Goal: Find specific page/section: Find specific page/section

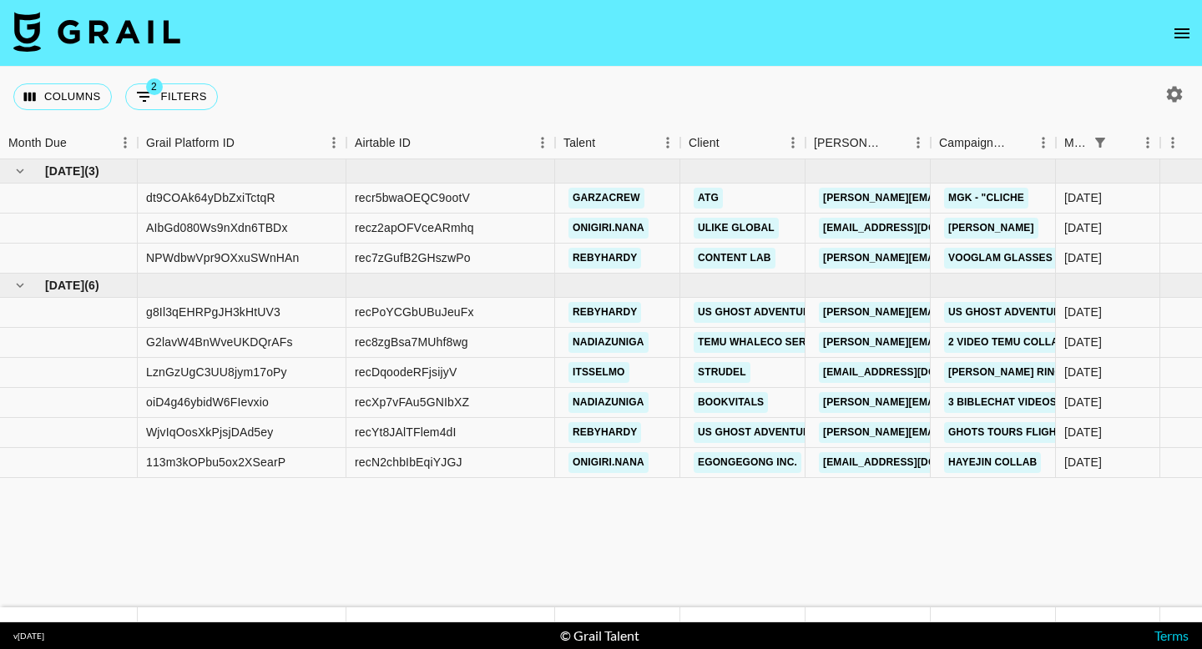
click at [1187, 43] on button "open drawer" at bounding box center [1181, 33] width 33 height 33
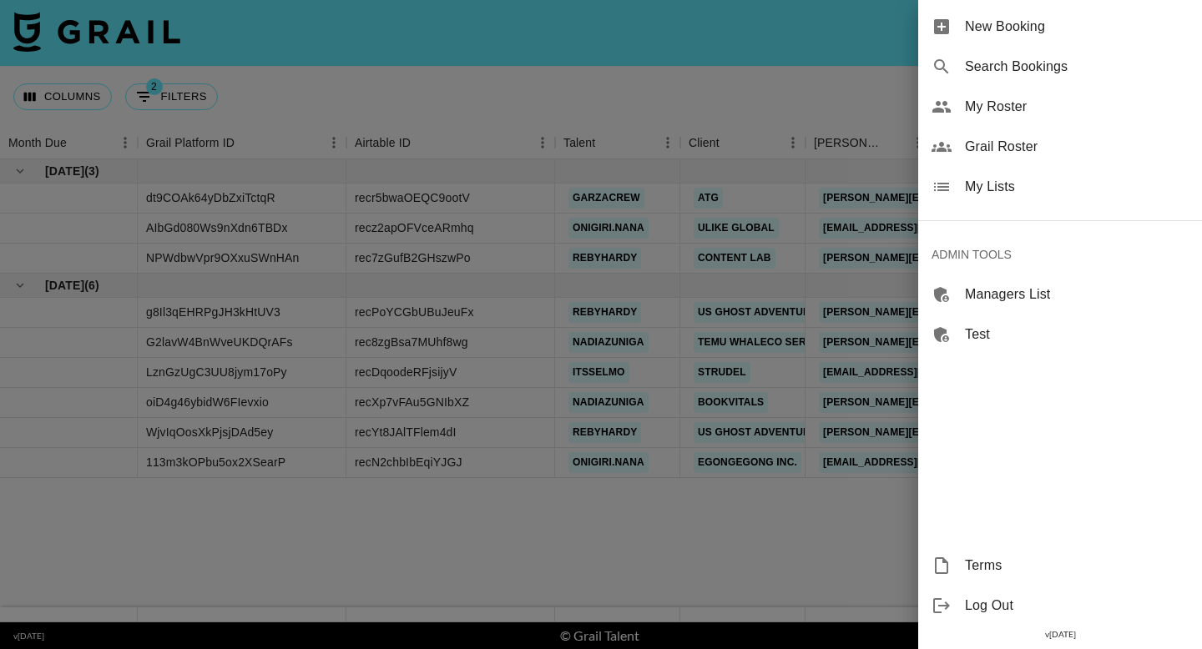
click at [1079, 73] on span "Search Bookings" at bounding box center [1077, 67] width 224 height 20
select select "id"
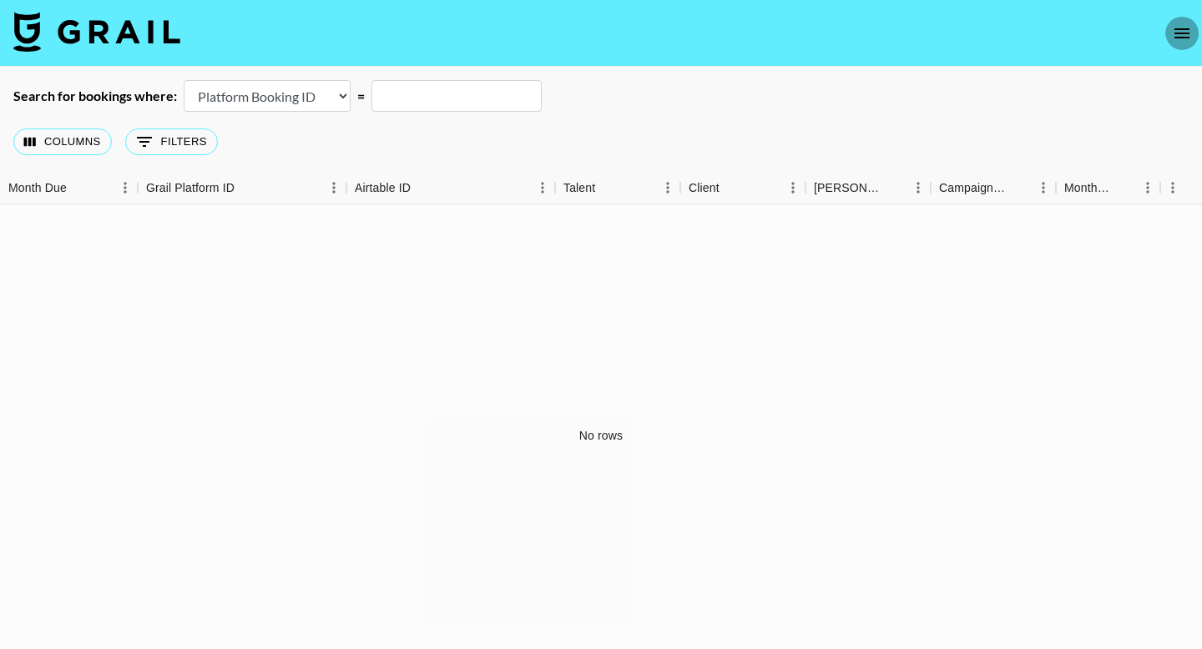
click at [1182, 43] on icon "open drawer" at bounding box center [1182, 33] width 20 height 20
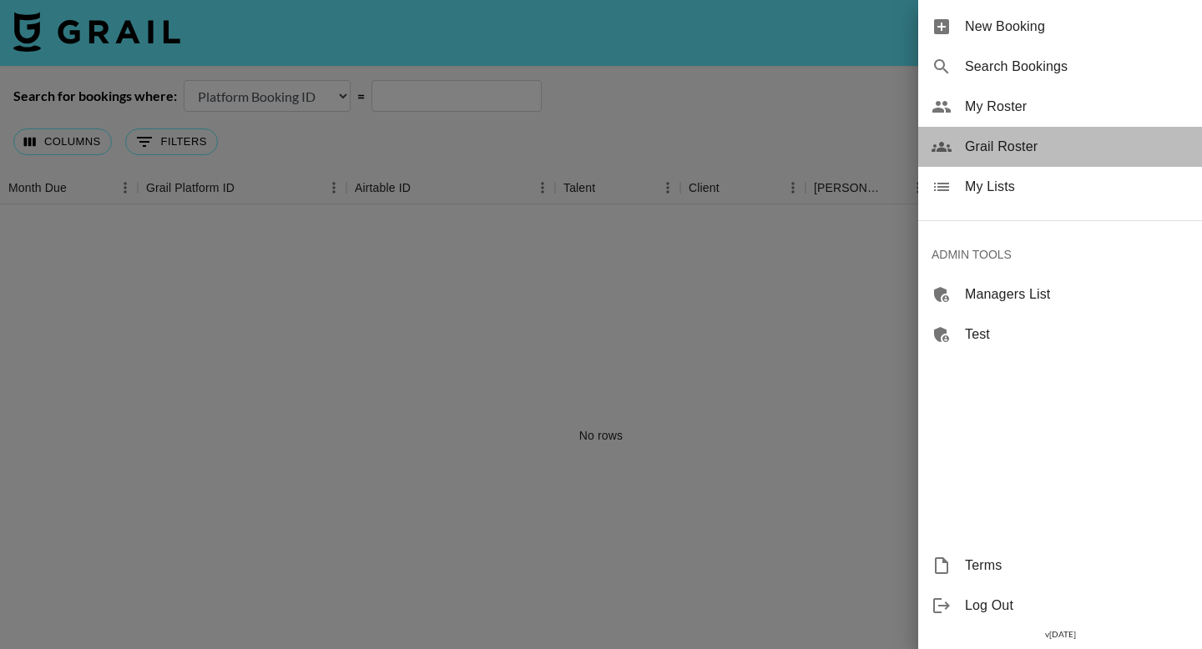
click at [1108, 152] on span "Grail Roster" at bounding box center [1077, 147] width 224 height 20
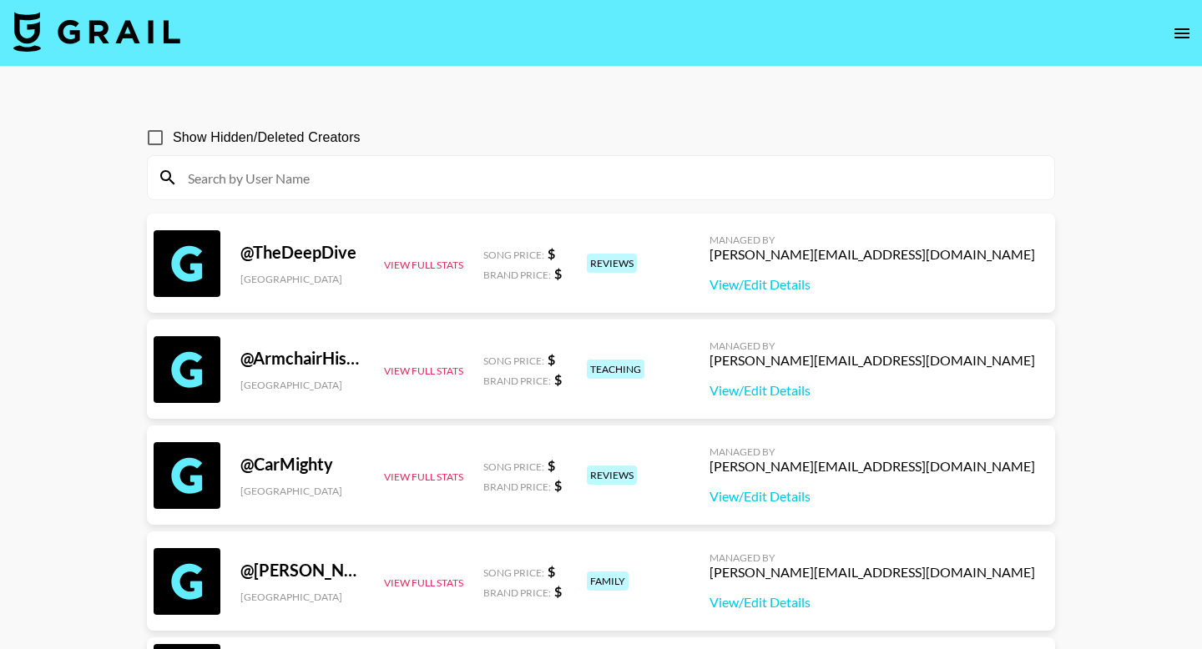
click at [425, 184] on input at bounding box center [611, 177] width 866 height 27
paste input "isabelleparkkk"
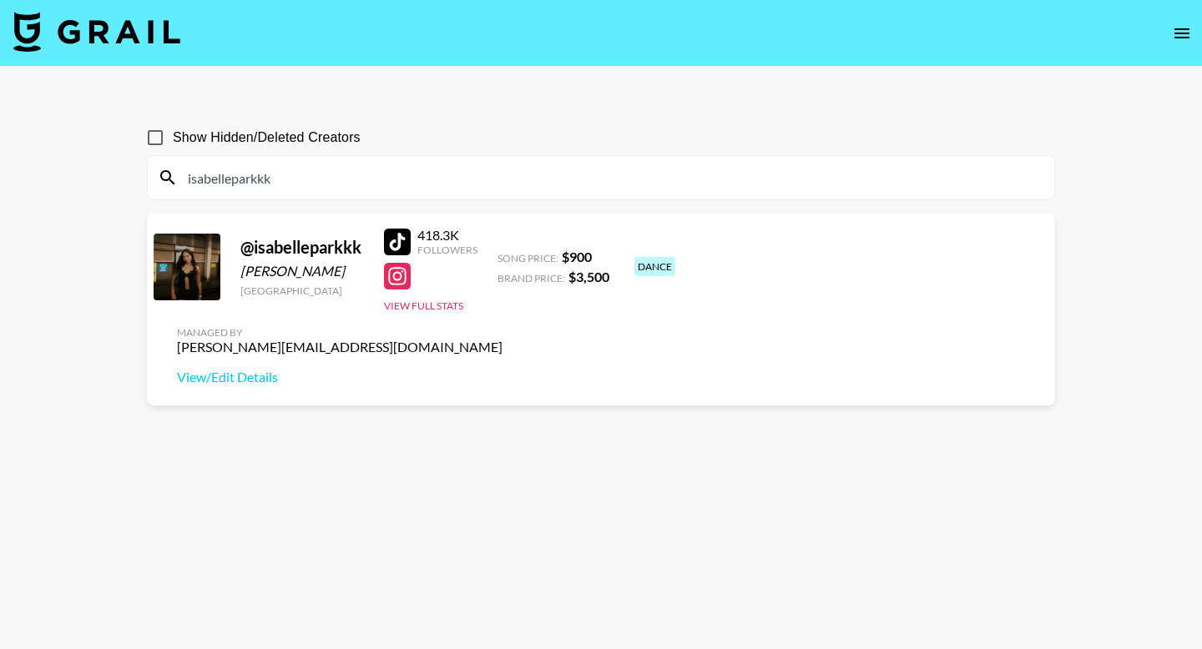
click at [559, 180] on input "isabelleparkkk" at bounding box center [611, 177] width 866 height 27
paste input "saskia_ls_"
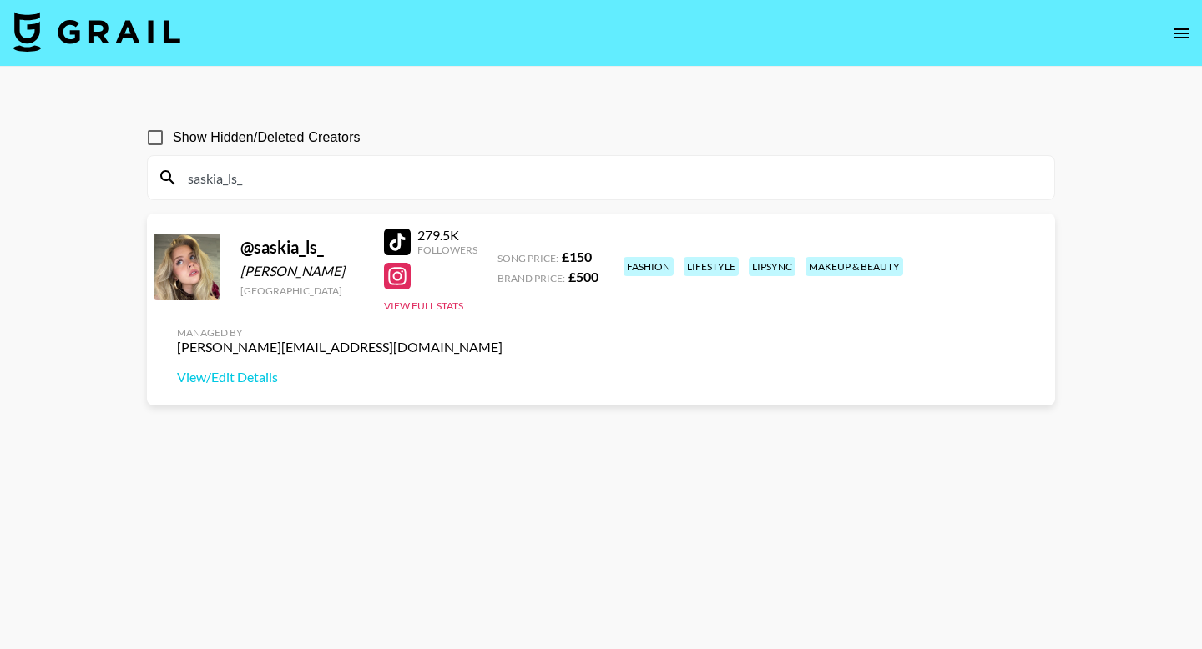
type input "saskia_ls_"
select select "id"
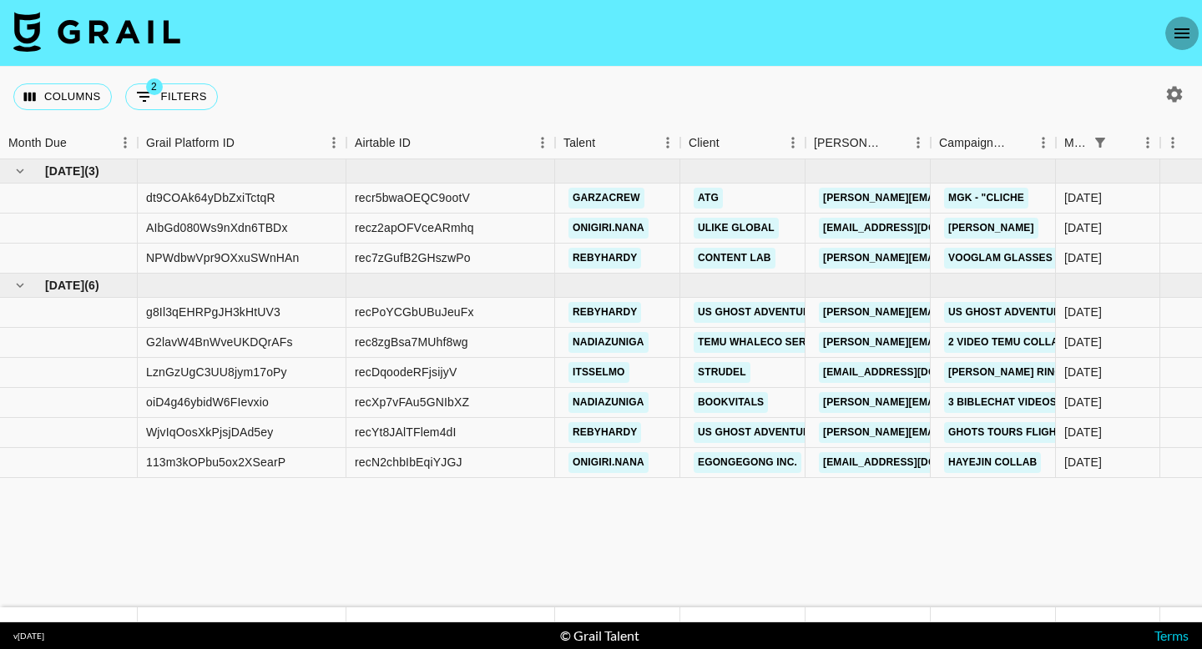
click at [1180, 35] on icon "open drawer" at bounding box center [1182, 33] width 20 height 20
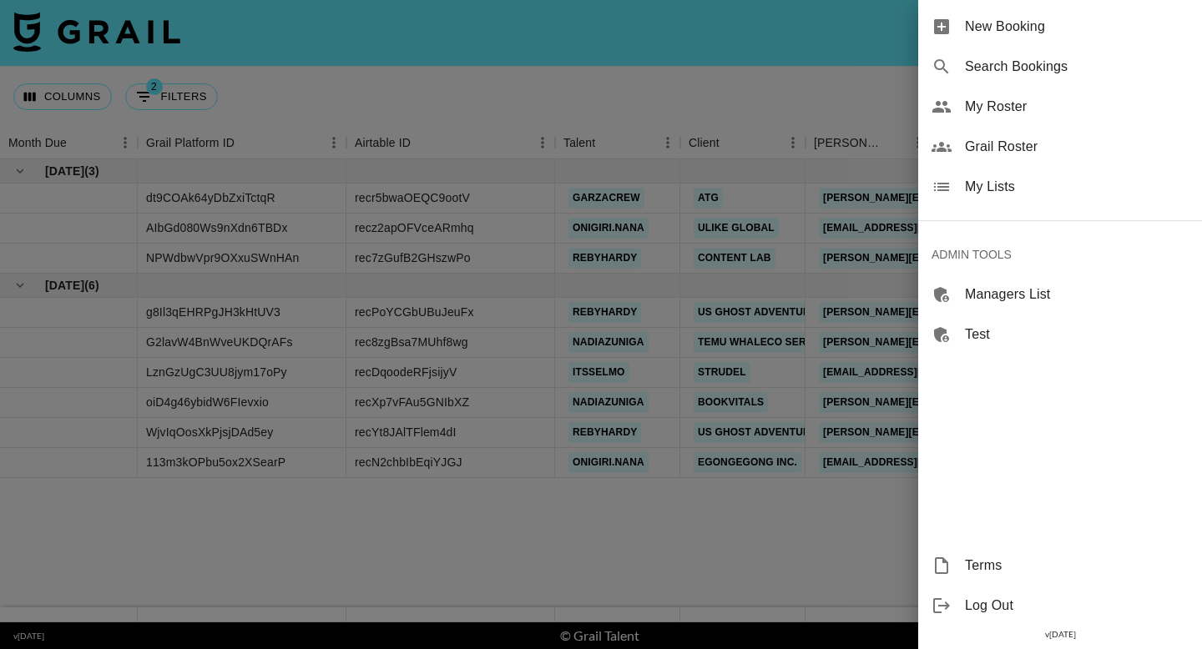
click at [1016, 68] on span "Search Bookings" at bounding box center [1077, 67] width 224 height 20
select select "id"
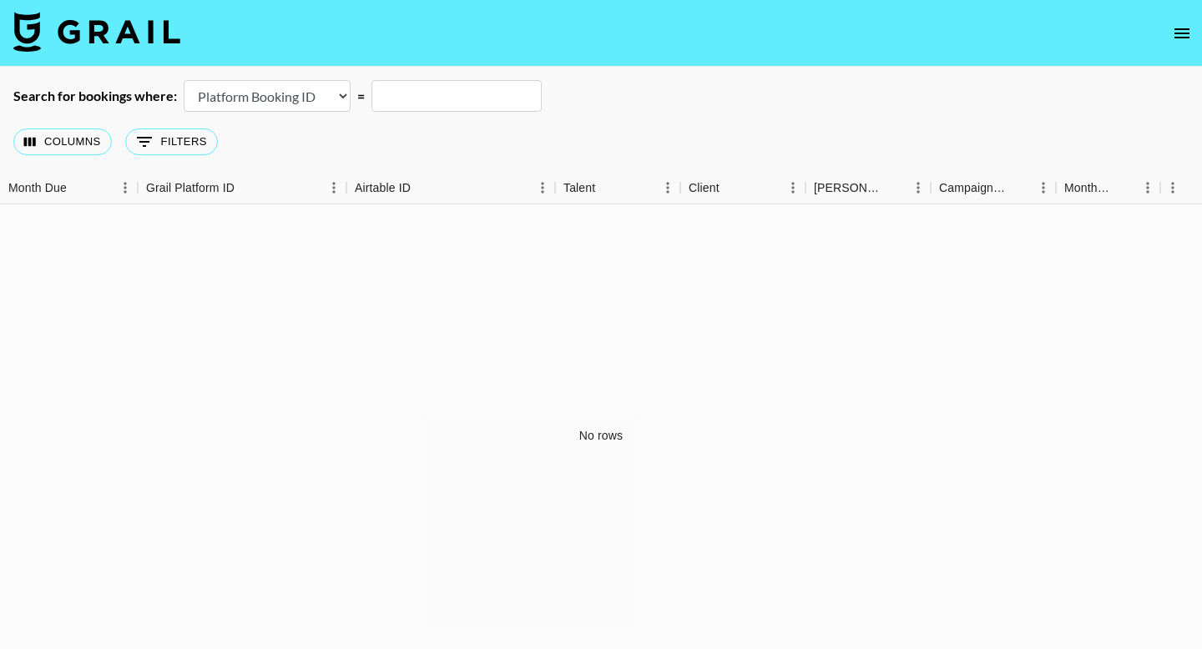
click at [1173, 36] on icon "open drawer" at bounding box center [1182, 33] width 20 height 20
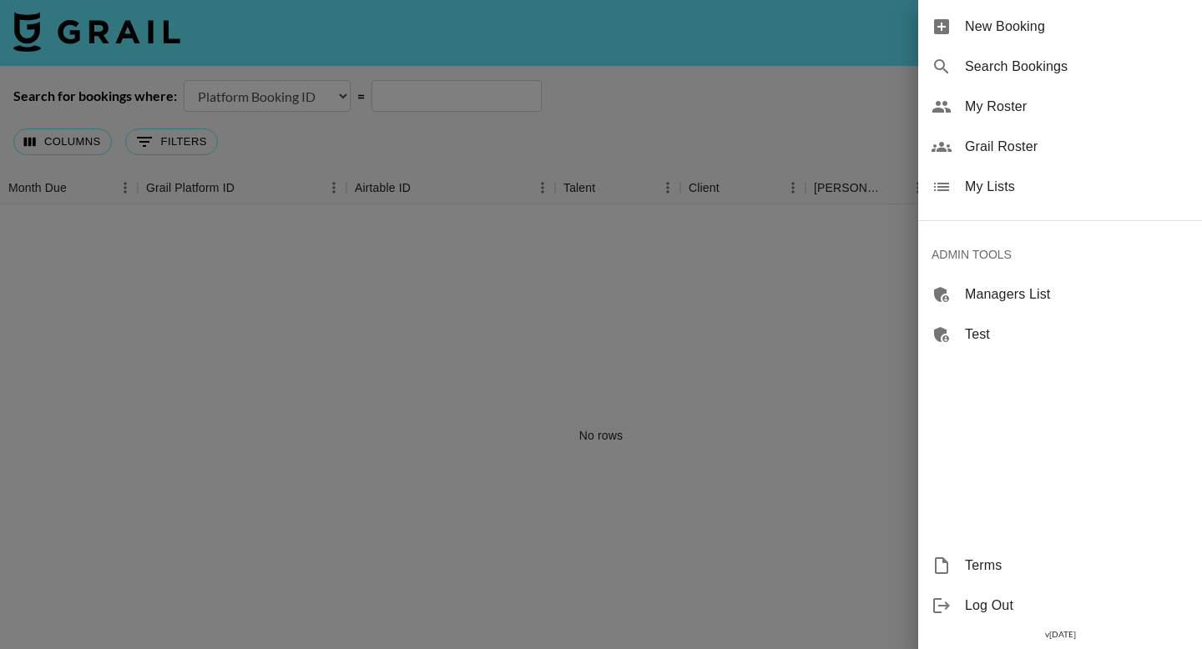
click at [1031, 147] on span "Grail Roster" at bounding box center [1077, 147] width 224 height 20
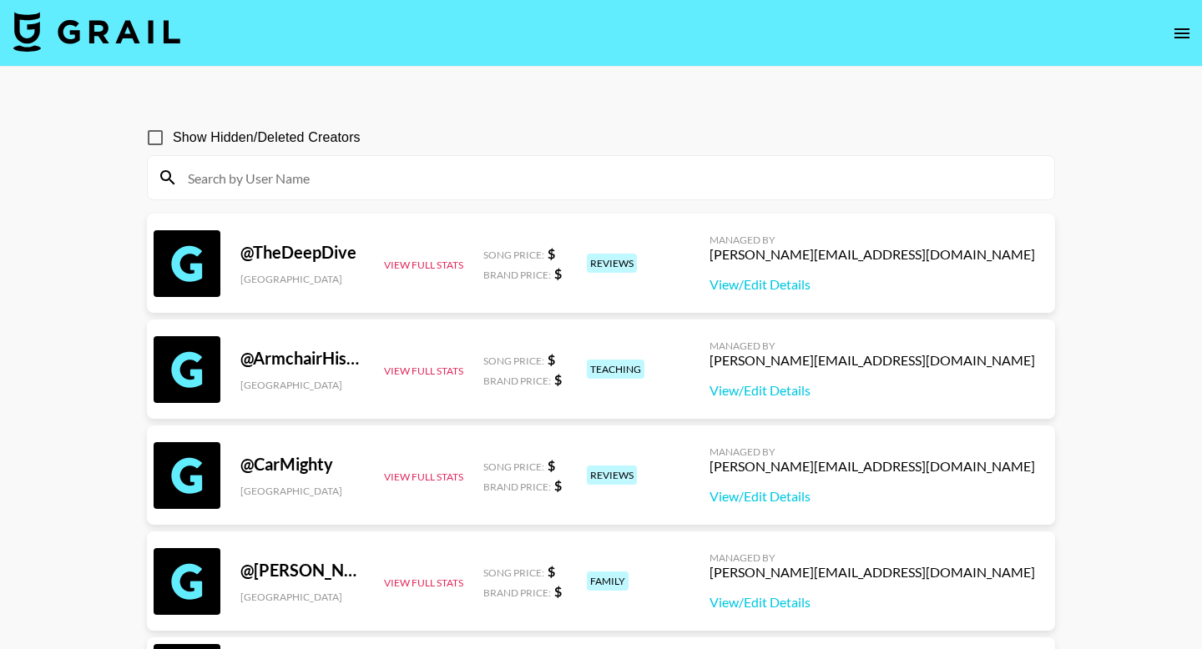
click at [434, 178] on input at bounding box center [611, 177] width 866 height 27
paste input "k2raw2.0"
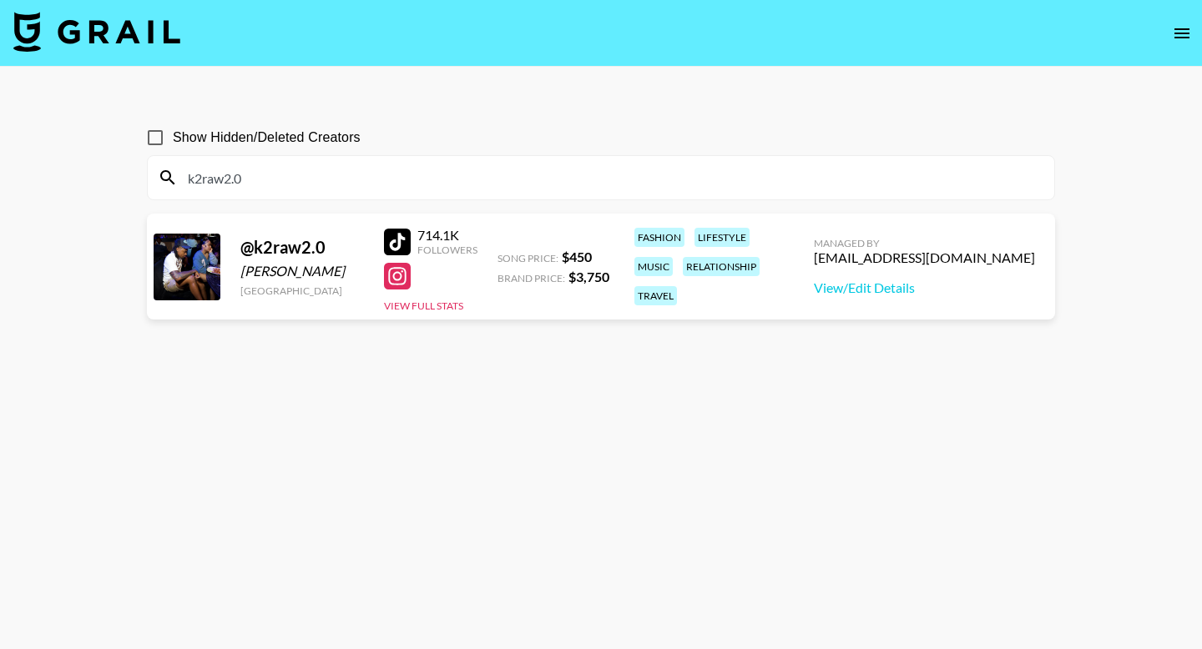
click at [635, 172] on input "k2raw2.0" at bounding box center [611, 177] width 866 height 27
click at [635, 171] on input "k2raw2.0" at bounding box center [611, 177] width 866 height 27
paste input "hunter__workman"
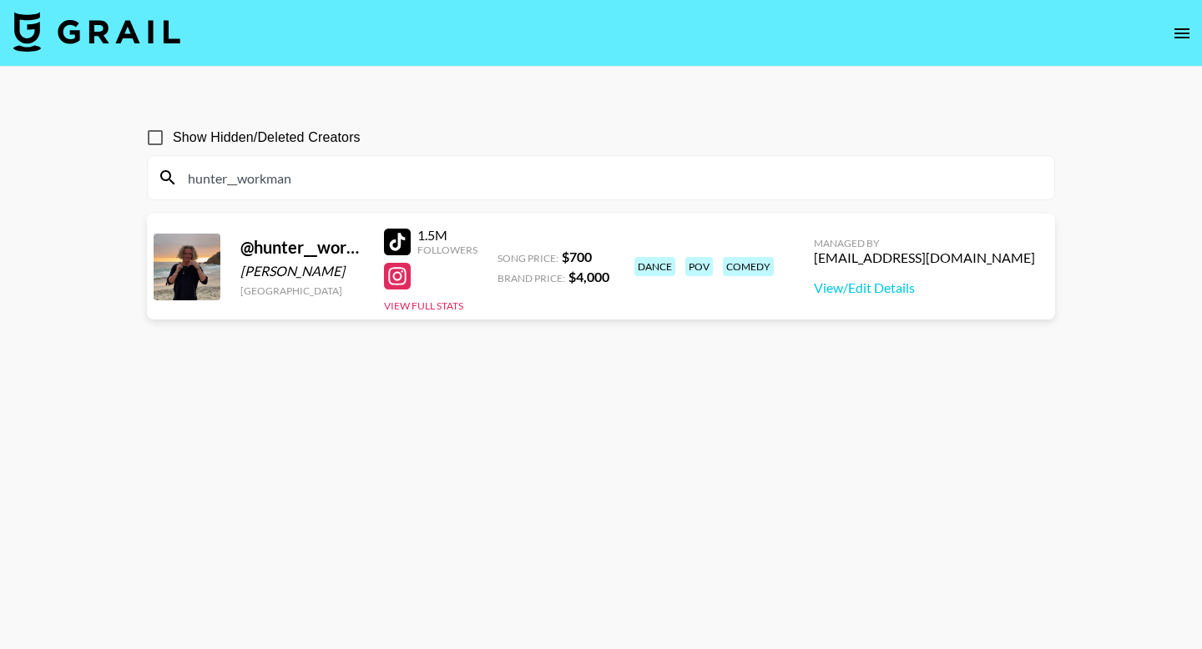
click at [636, 169] on input "hunter__workman" at bounding box center [611, 177] width 866 height 27
paste input "shirleymaet"
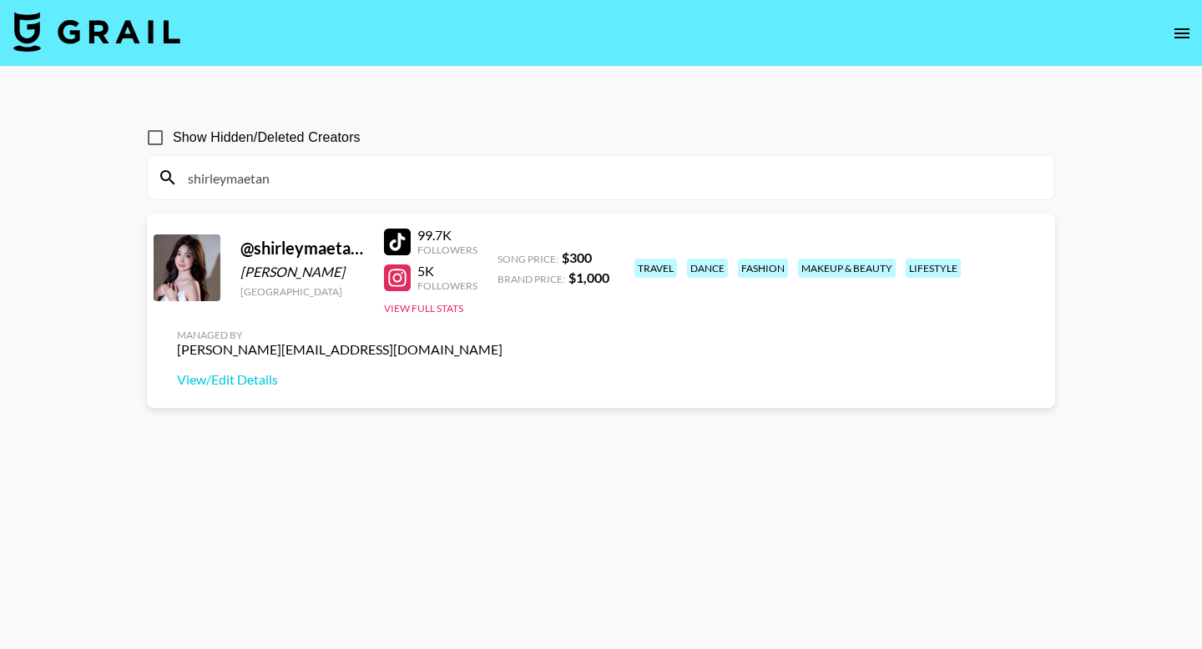
click at [530, 179] on input "shirleymaetan" at bounding box center [611, 177] width 866 height 27
paste input "xo.yanaa"
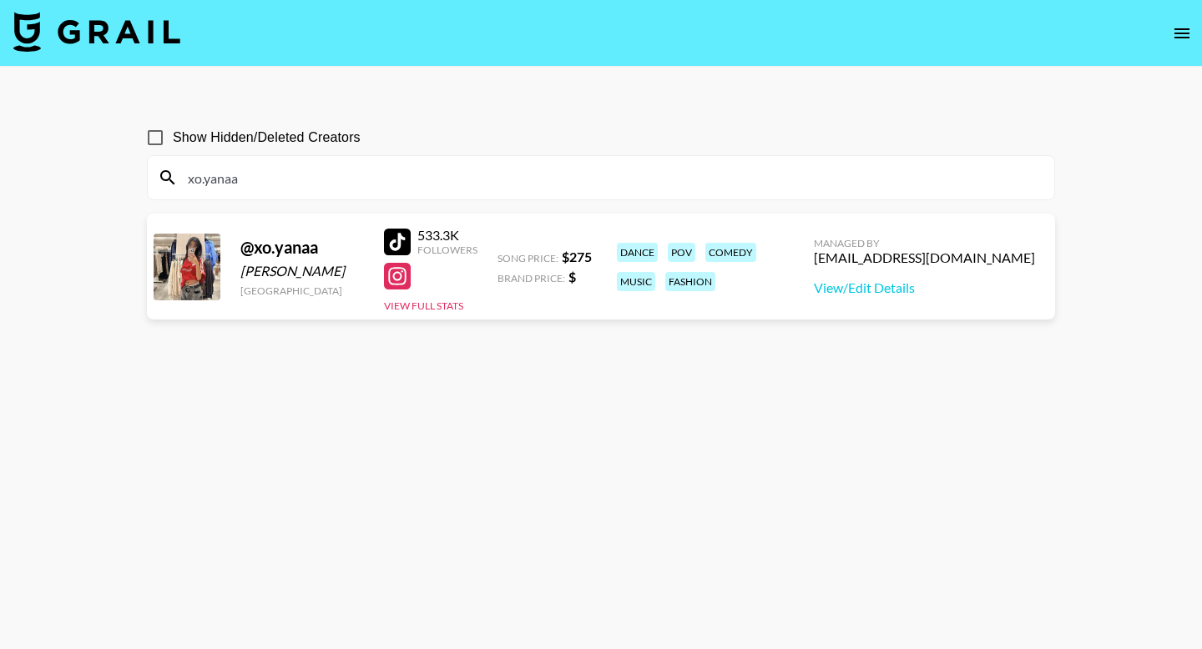
click at [547, 174] on input "xo.yanaa" at bounding box center [611, 177] width 866 height 27
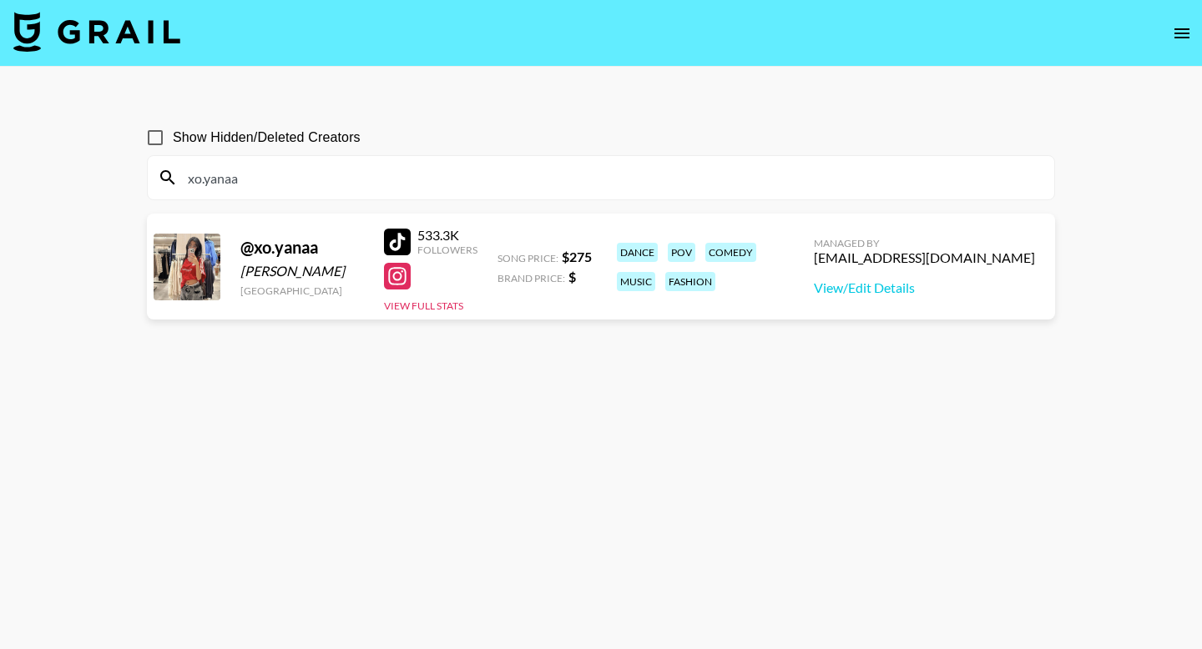
paste input "rio_alcanzarine"
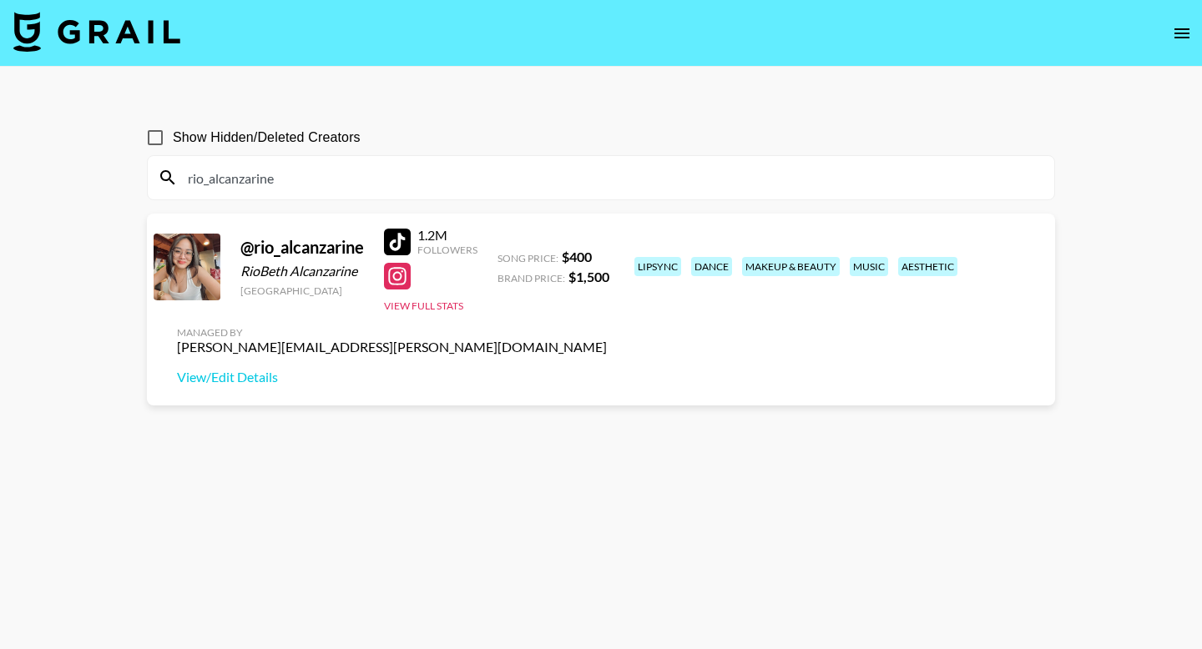
click at [524, 169] on input "rio_alcanzarine" at bounding box center [611, 177] width 866 height 27
paste input "micaellamnn"
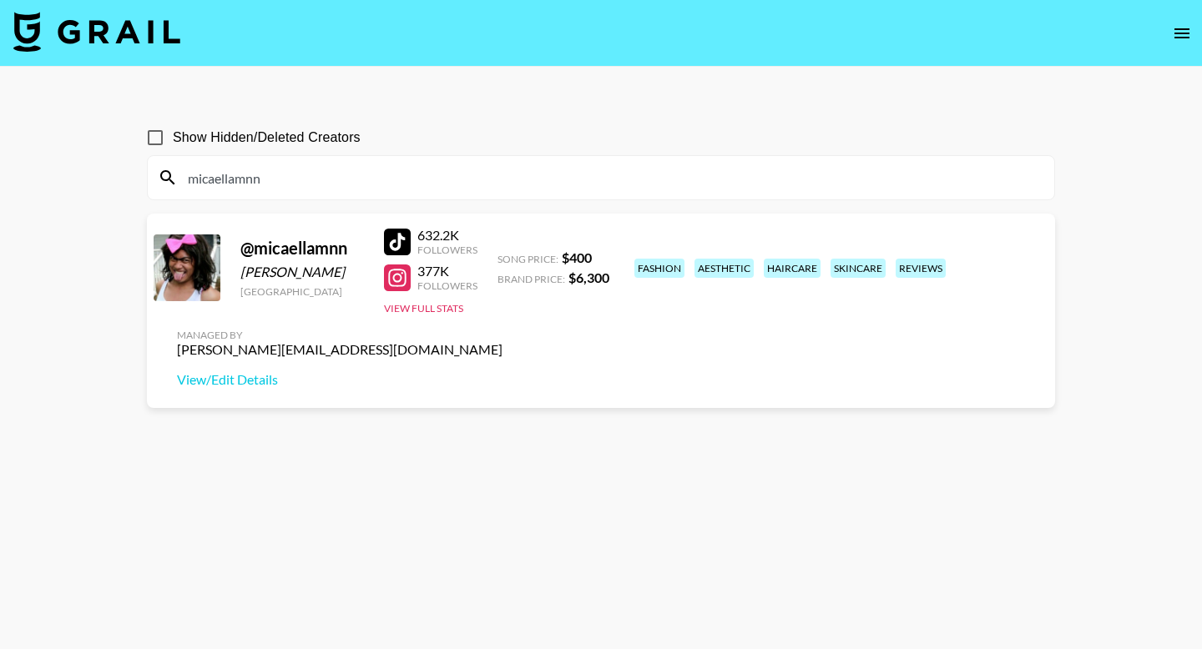
click at [335, 189] on input "micaellamnn" at bounding box center [611, 177] width 866 height 27
paste input "rosaelizabeeeth"
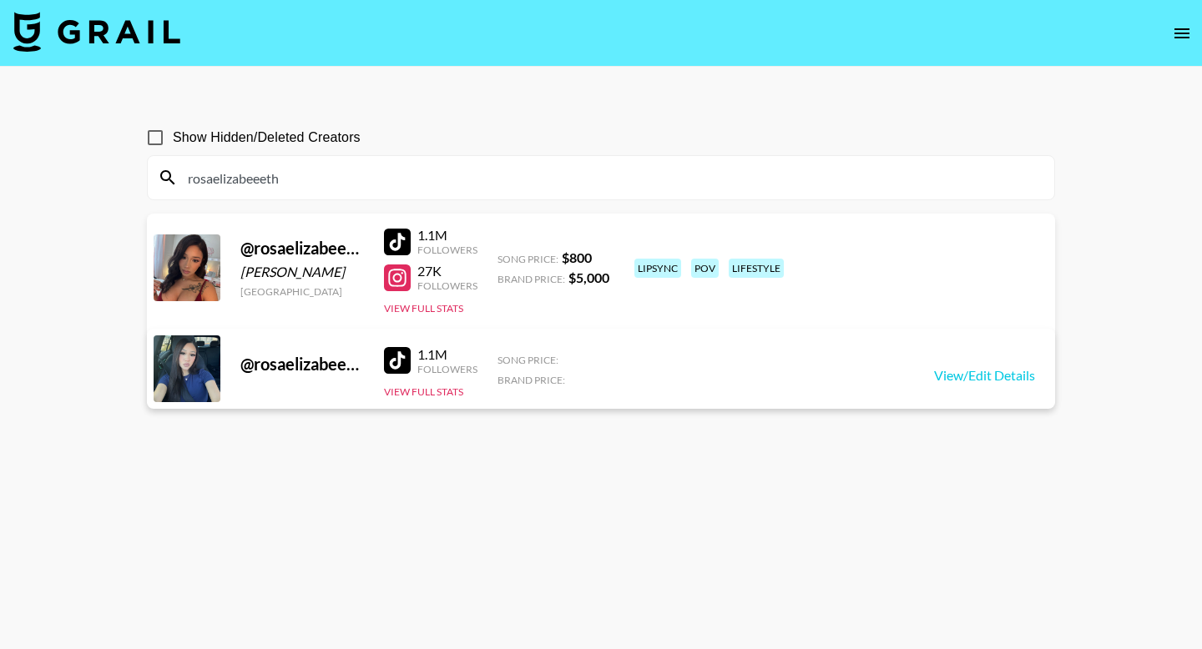
click at [422, 182] on input "rosaelizabeeeth" at bounding box center [611, 177] width 866 height 27
paste input "missmommy"
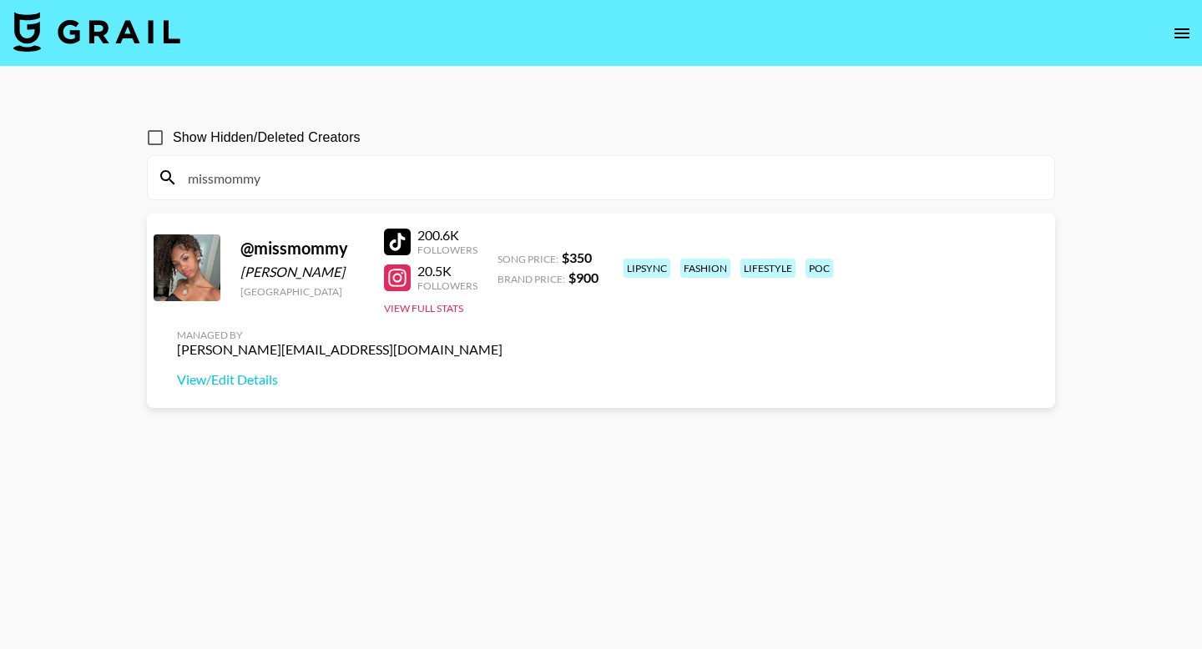
click at [333, 175] on input "missmommy" at bounding box center [611, 177] width 866 height 27
paste input "resafang"
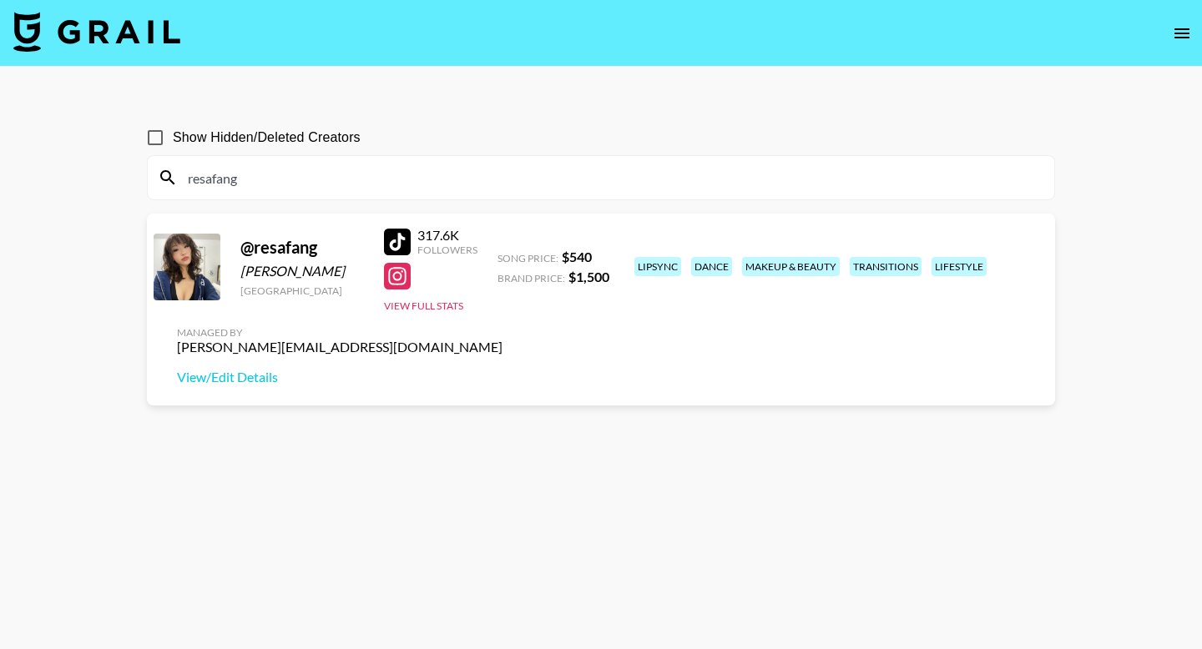
click at [297, 176] on input "resafang" at bounding box center [611, 177] width 866 height 27
paste input "Thank you for booking a campaign with Grail. Please find details of your campai…"
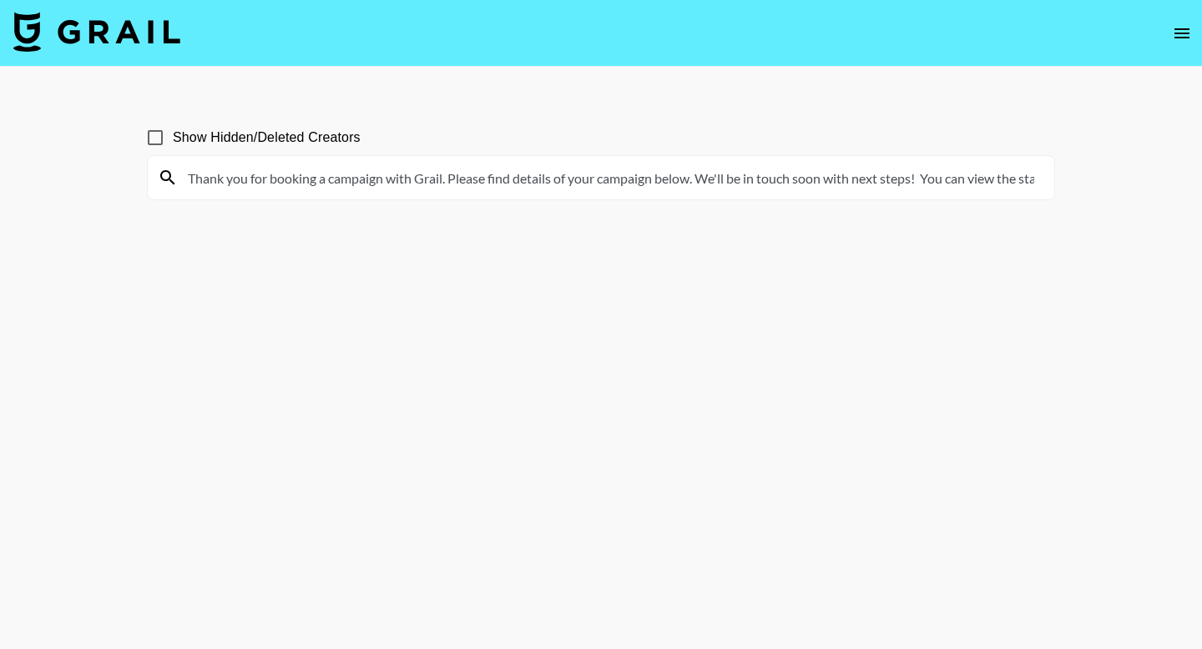
scroll to position [0, 3558]
drag, startPoint x: 948, startPoint y: 184, endPoint x: 302, endPoint y: 168, distance: 646.1
click at [302, 168] on input "Thank you for booking a campaign with Grail. Please find details of your campai…" at bounding box center [611, 177] width 866 height 27
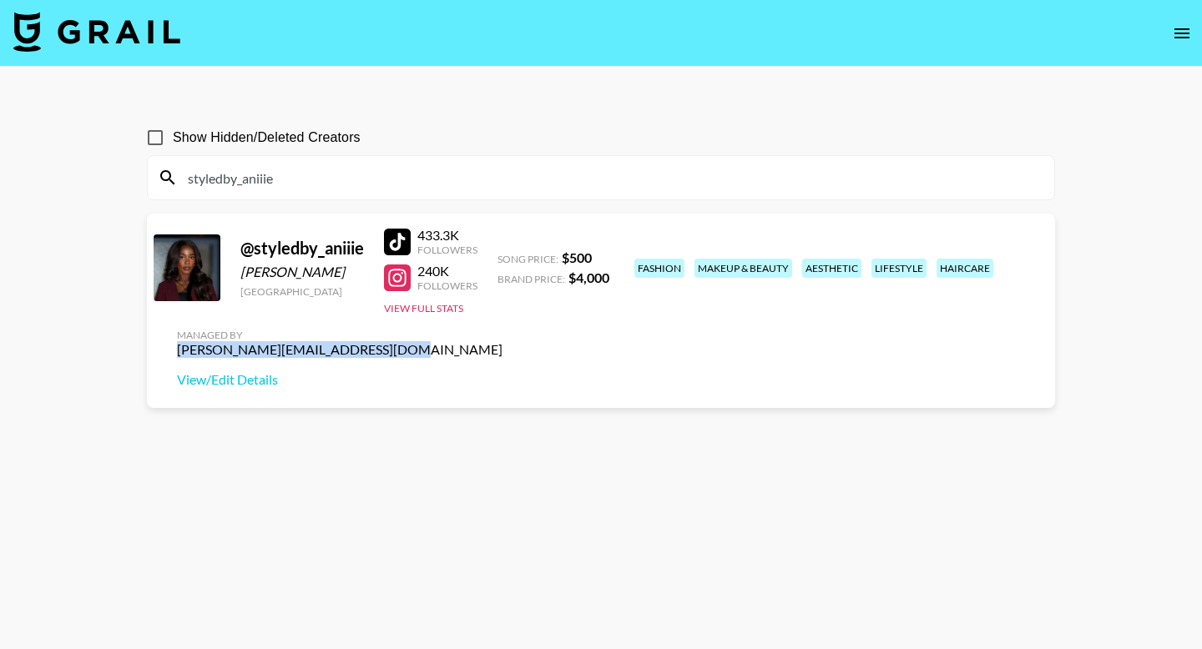
drag, startPoint x: 1042, startPoint y: 273, endPoint x: 829, endPoint y: 273, distance: 212.8
click at [516, 315] on div "Managed By deborah.odogbor@grail-talent.com View/Edit Details" at bounding box center [340, 358] width 352 height 86
copy div "deborah.odogbor@grail-talent.com"
click at [310, 178] on input "styledby_aniiie" at bounding box center [611, 177] width 866 height 27
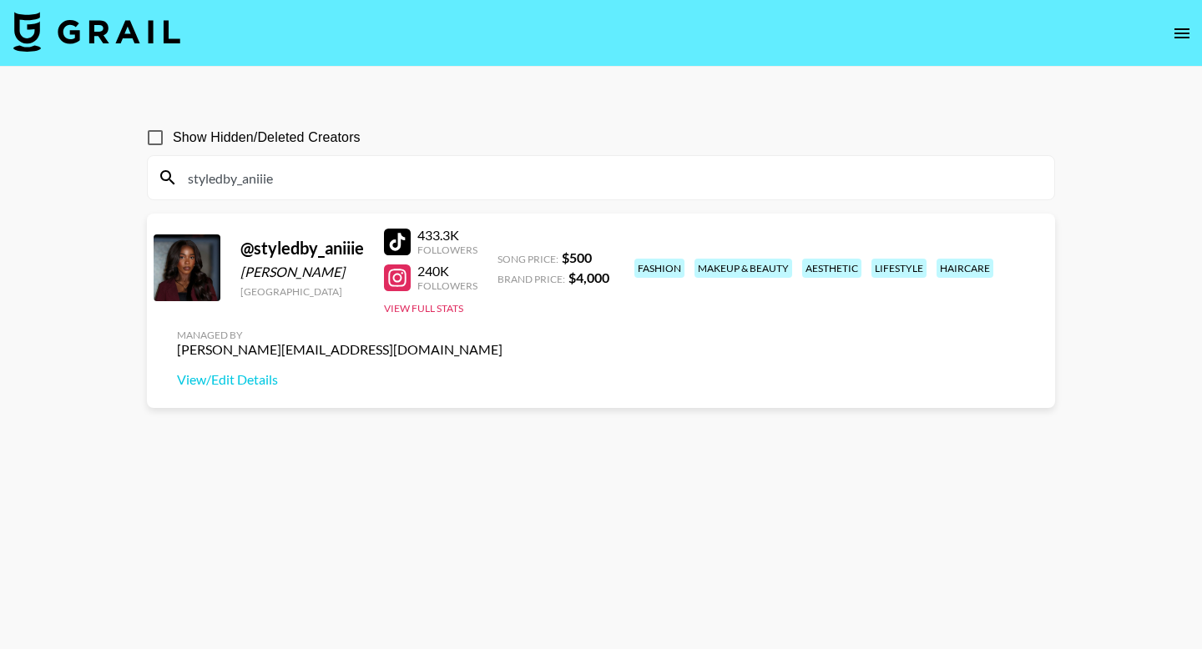
click at [310, 178] on input "styledby_aniiie" at bounding box center [611, 177] width 866 height 27
paste input "rosaelizabeeeth"
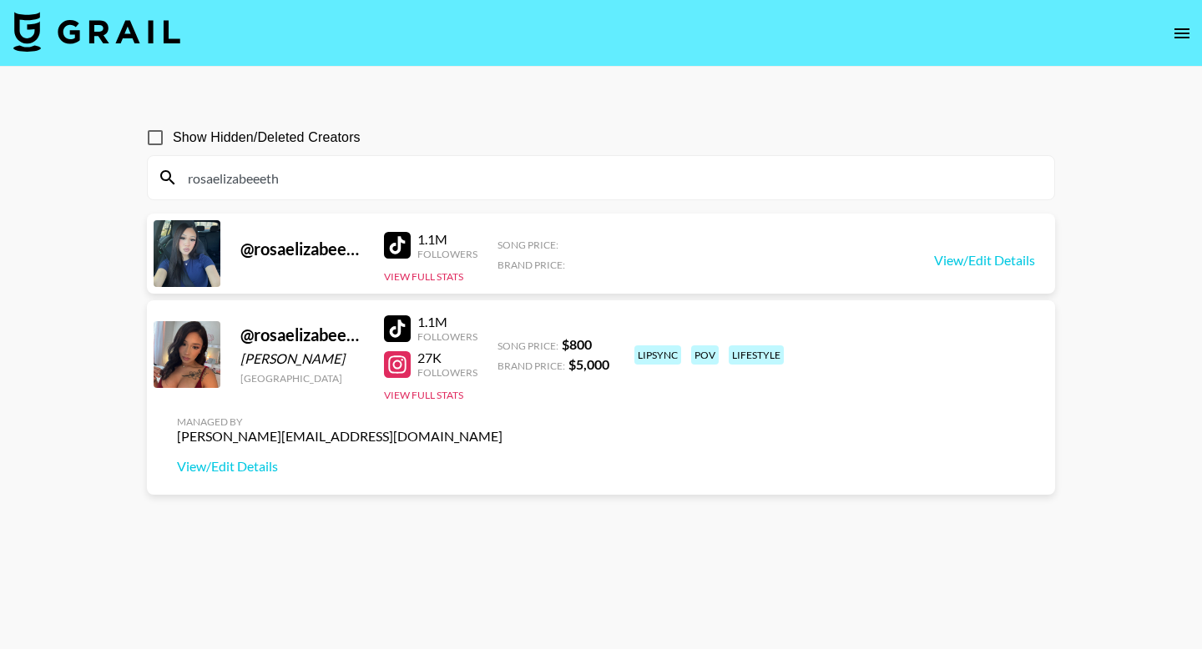
click at [321, 189] on input "rosaelizabeeeth" at bounding box center [611, 177] width 866 height 27
paste input "missmommy"
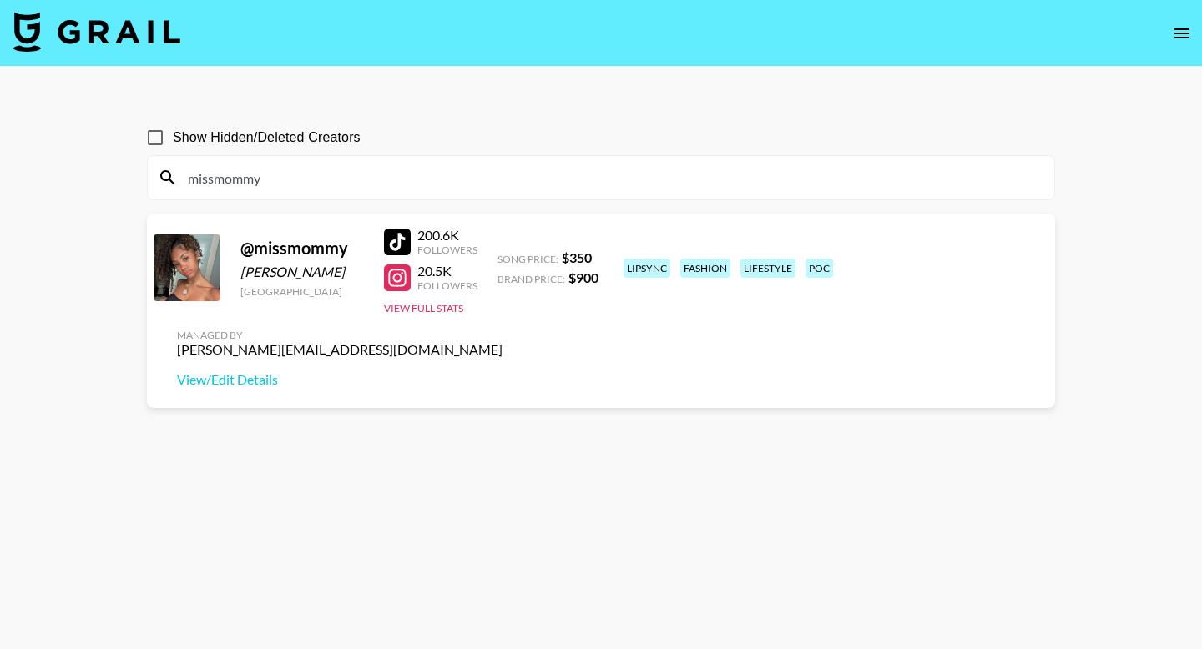
type input "missmommy"
